Goal: Check status: Check status

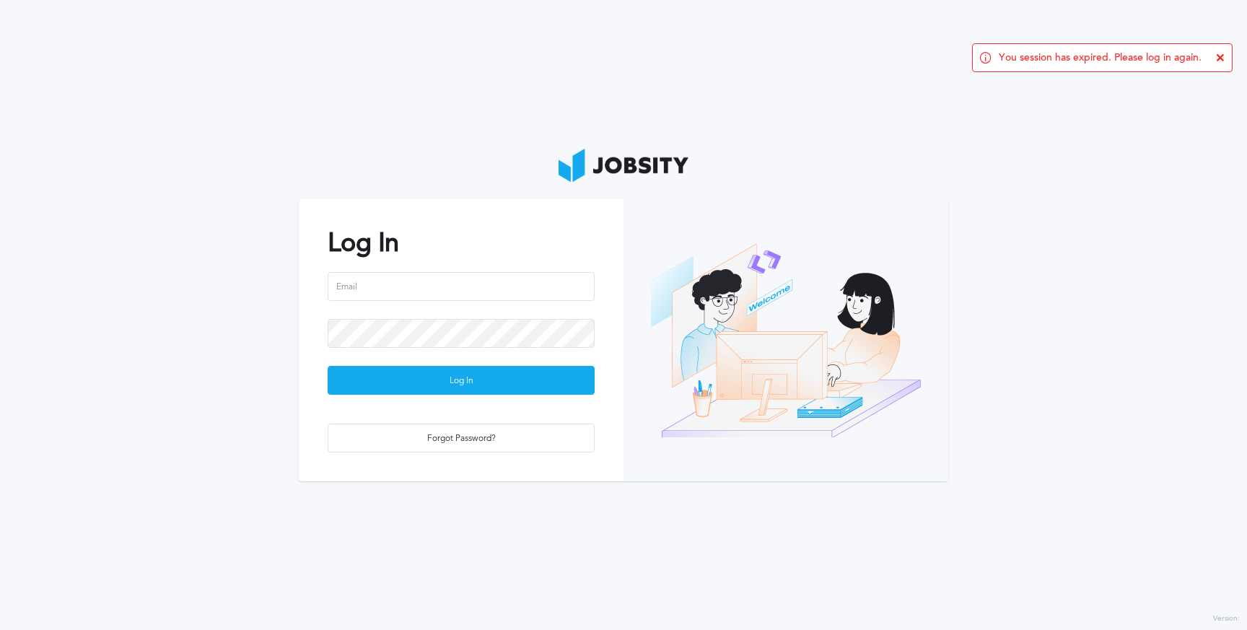
type input "[PERSON_NAME][EMAIL_ADDRESS][DOMAIN_NAME]"
click at [482, 375] on div "Log In" at bounding box center [461, 381] width 266 height 29
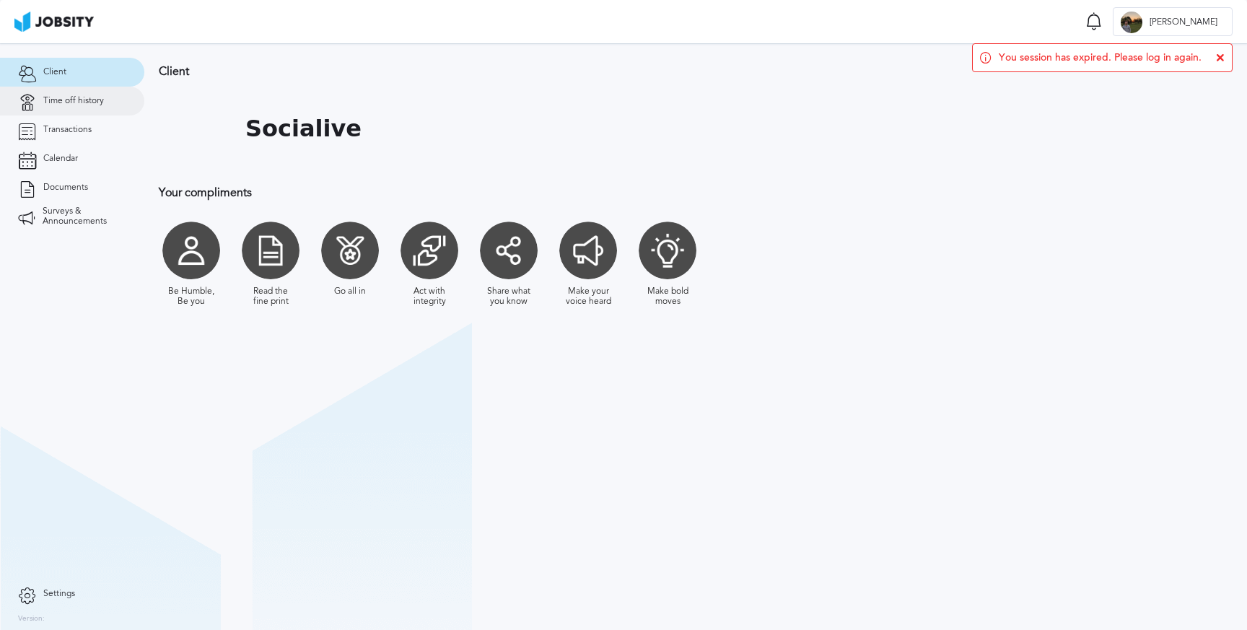
click at [95, 100] on span "Time off history" at bounding box center [73, 101] width 61 height 10
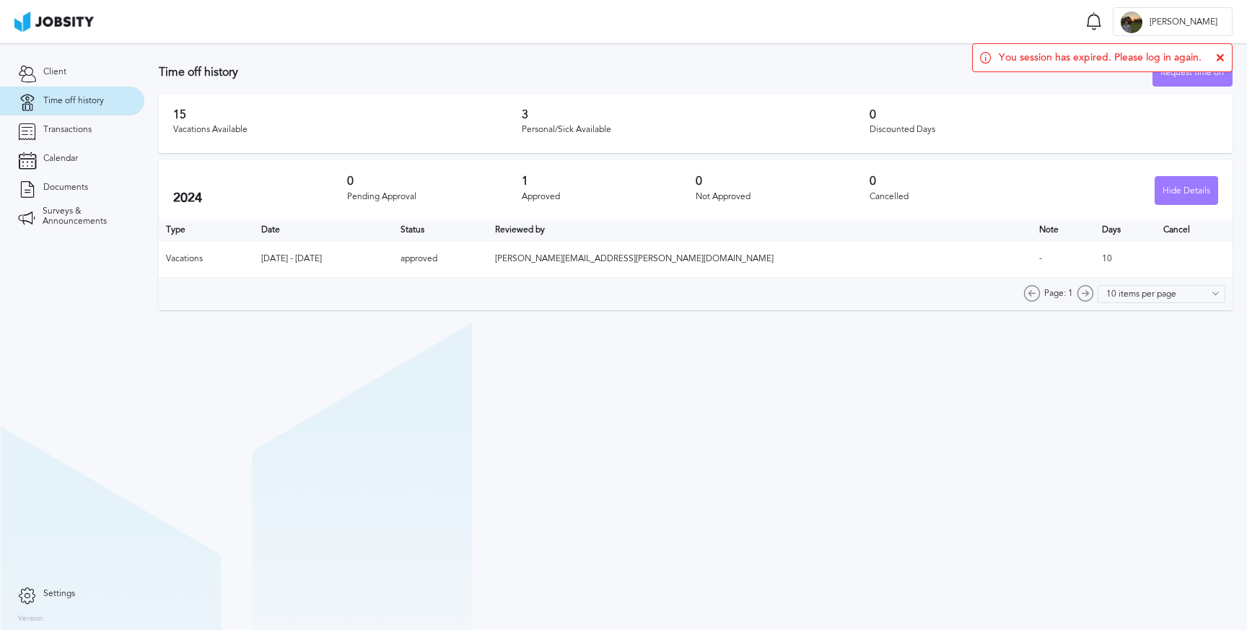
click at [263, 199] on h2 "2024" at bounding box center [260, 198] width 174 height 15
click at [219, 133] on div "Vacations Available" at bounding box center [347, 130] width 349 height 10
click at [53, 73] on span "Client" at bounding box center [54, 72] width 23 height 10
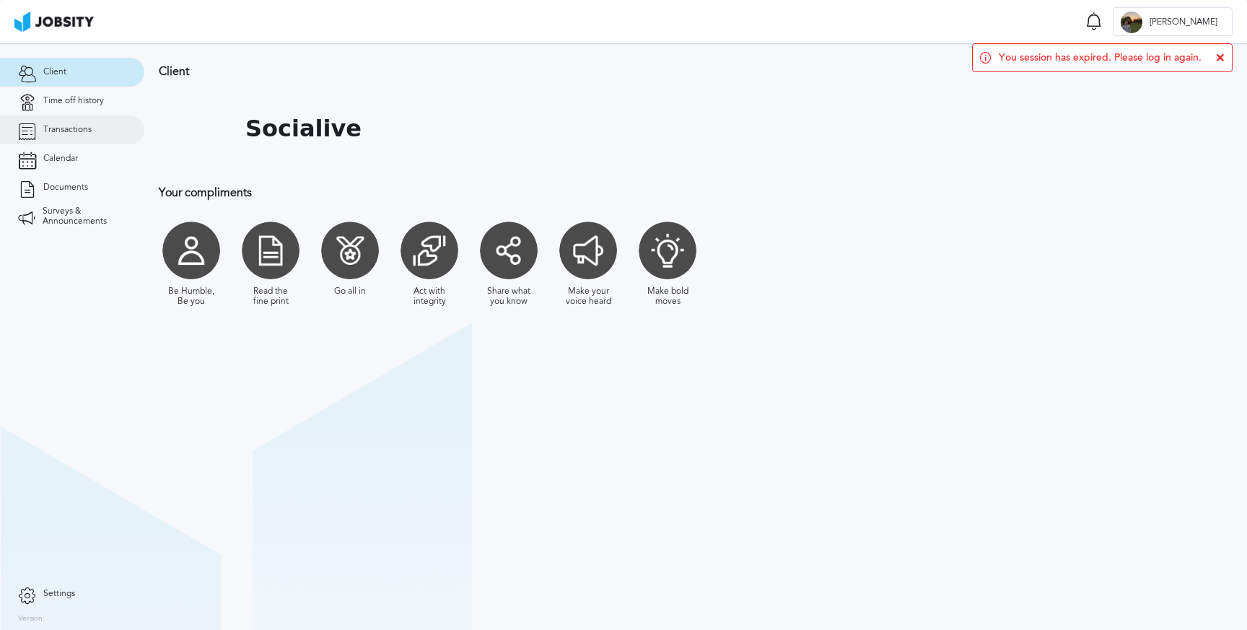
click at [53, 129] on span "Transactions" at bounding box center [67, 130] width 48 height 10
